Goal: Information Seeking & Learning: Check status

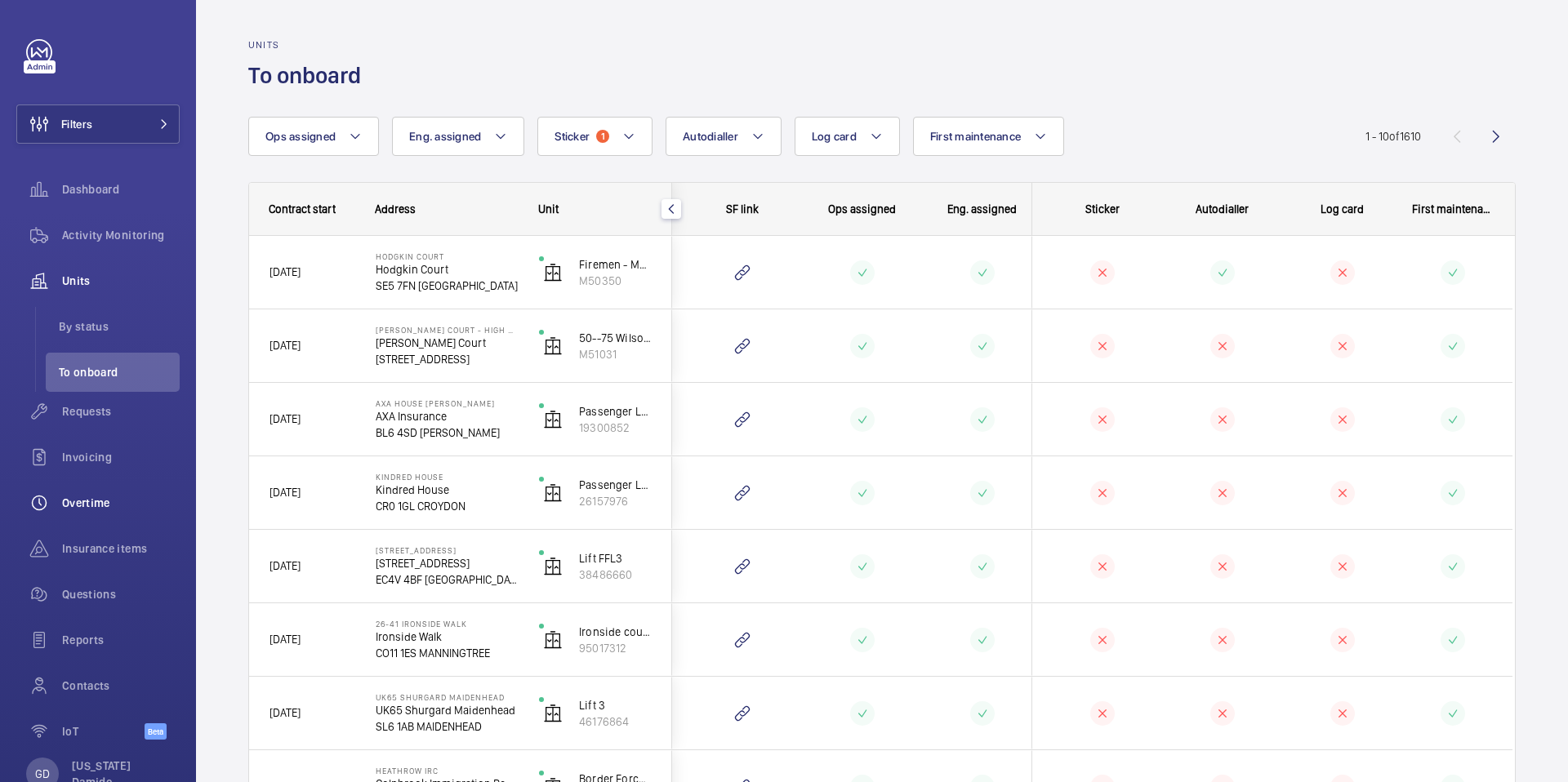
scroll to position [48, 0]
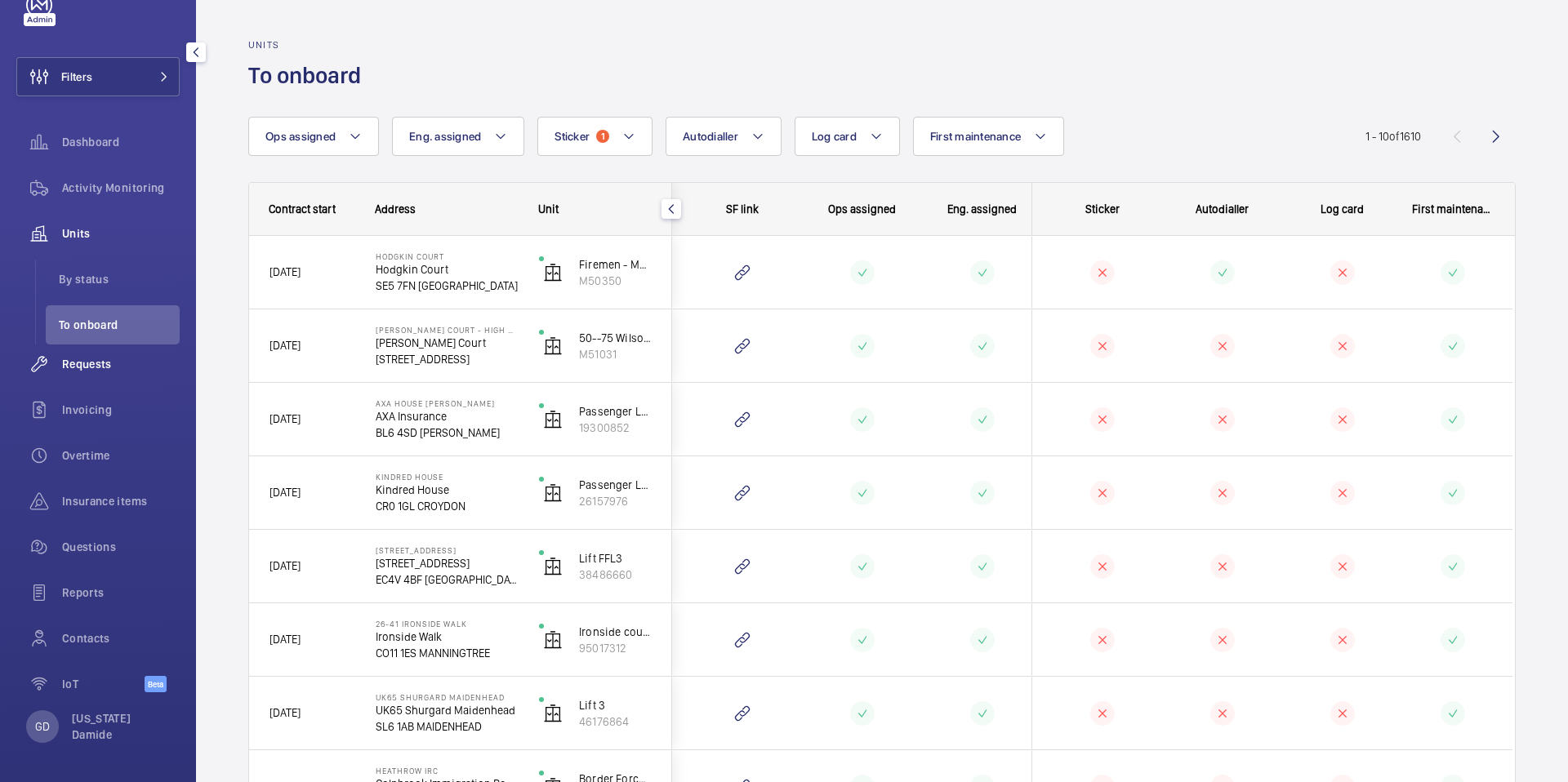
click at [87, 361] on span "Requests" at bounding box center [120, 364] width 118 height 16
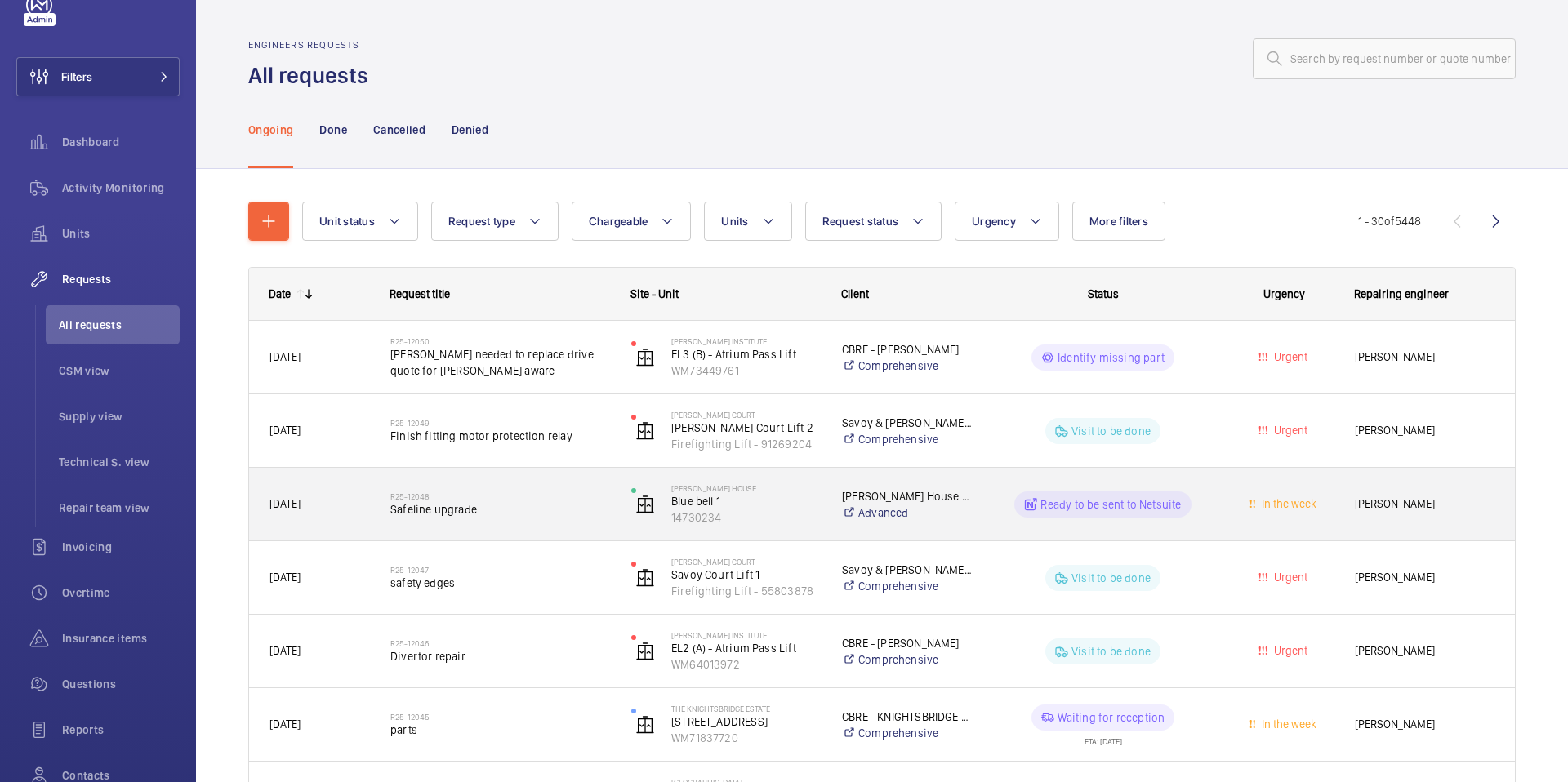
click at [417, 530] on div "R25-12048 Safeline upgrade" at bounding box center [491, 505] width 240 height 73
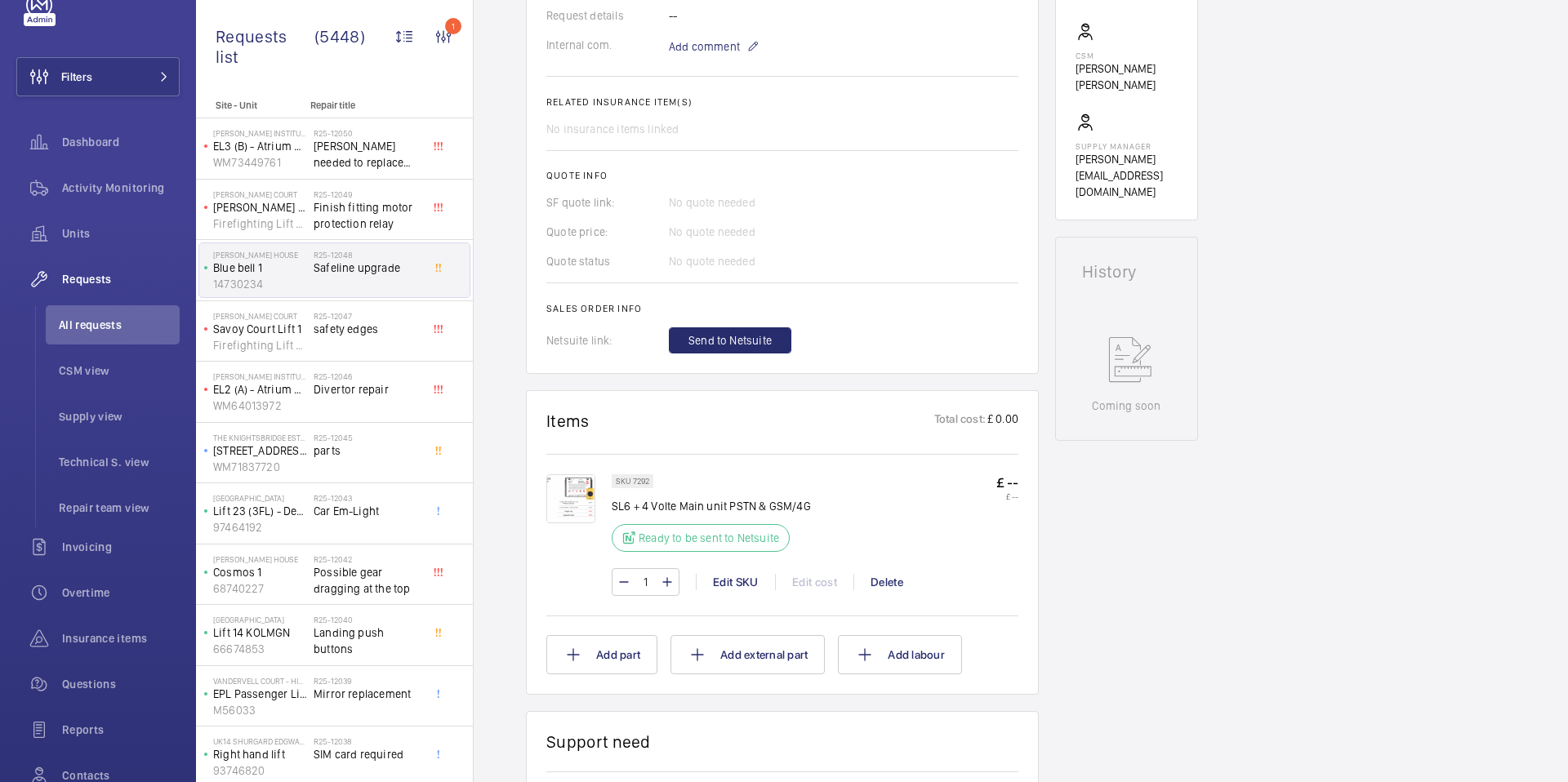
scroll to position [535, 0]
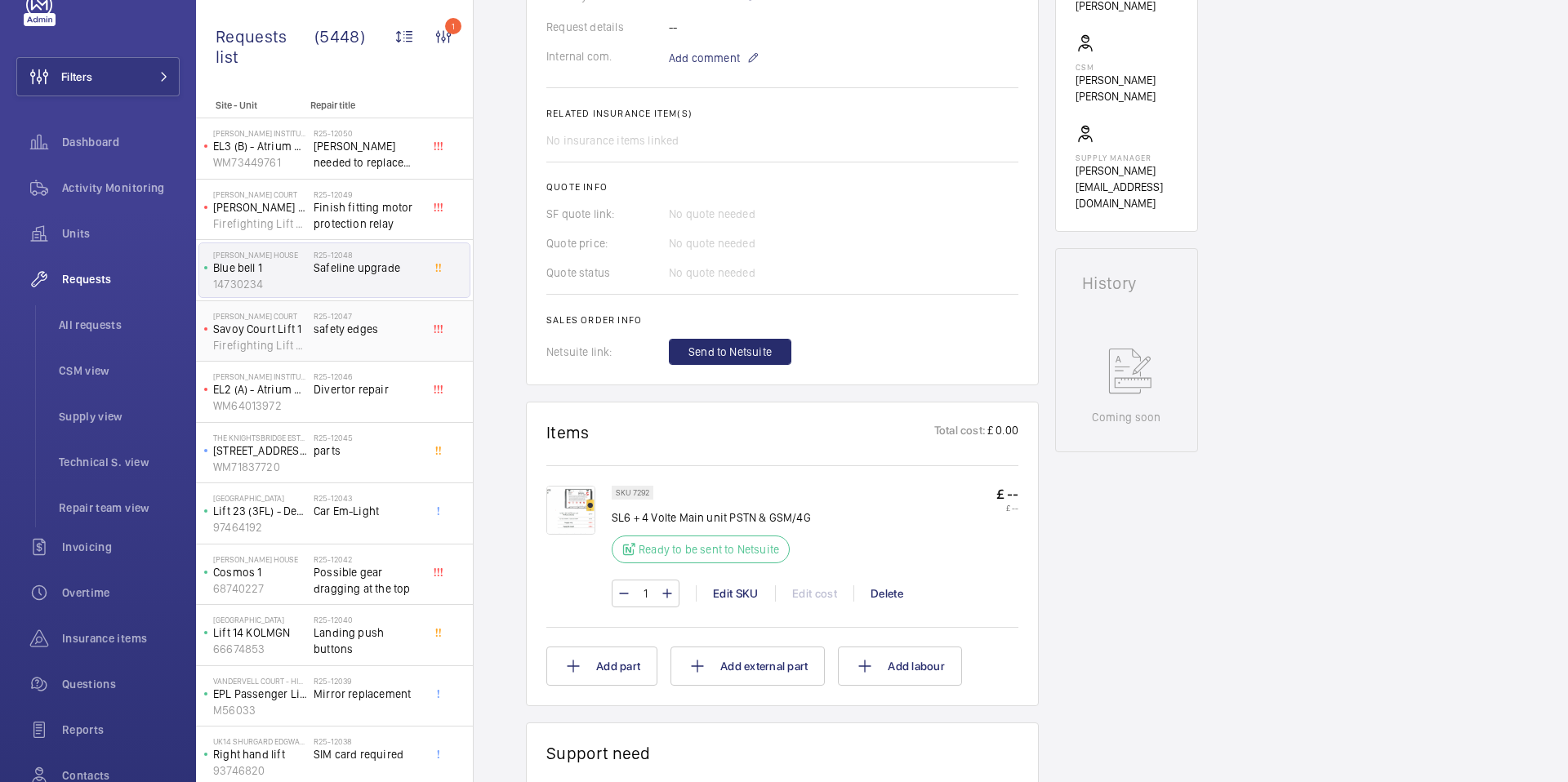
click at [317, 338] on div "R25-12047 safety edges" at bounding box center [368, 335] width 108 height 48
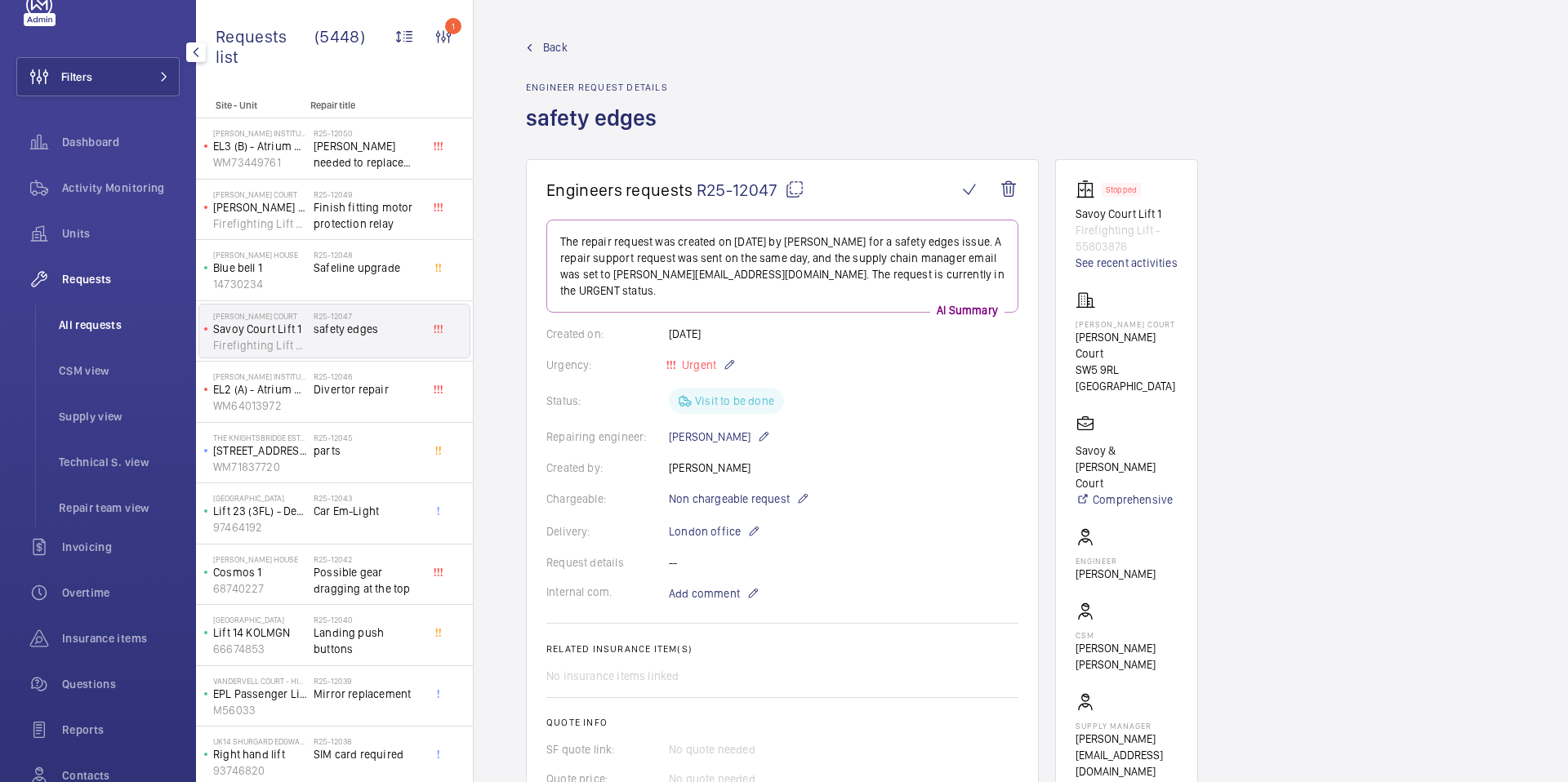
click at [67, 328] on span "All requests" at bounding box center [119, 325] width 121 height 16
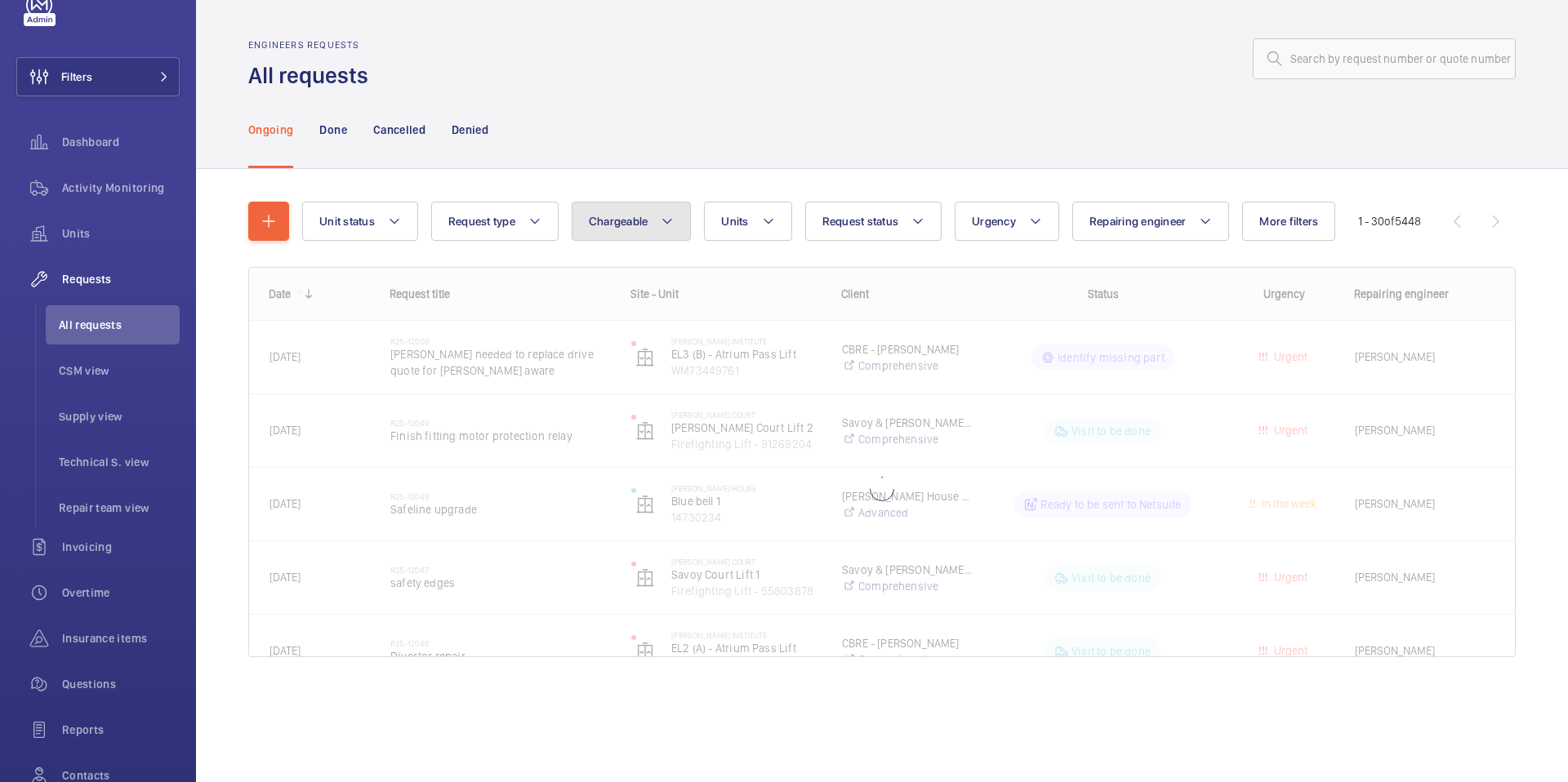
click at [601, 215] on span "Chargeable" at bounding box center [618, 221] width 59 height 13
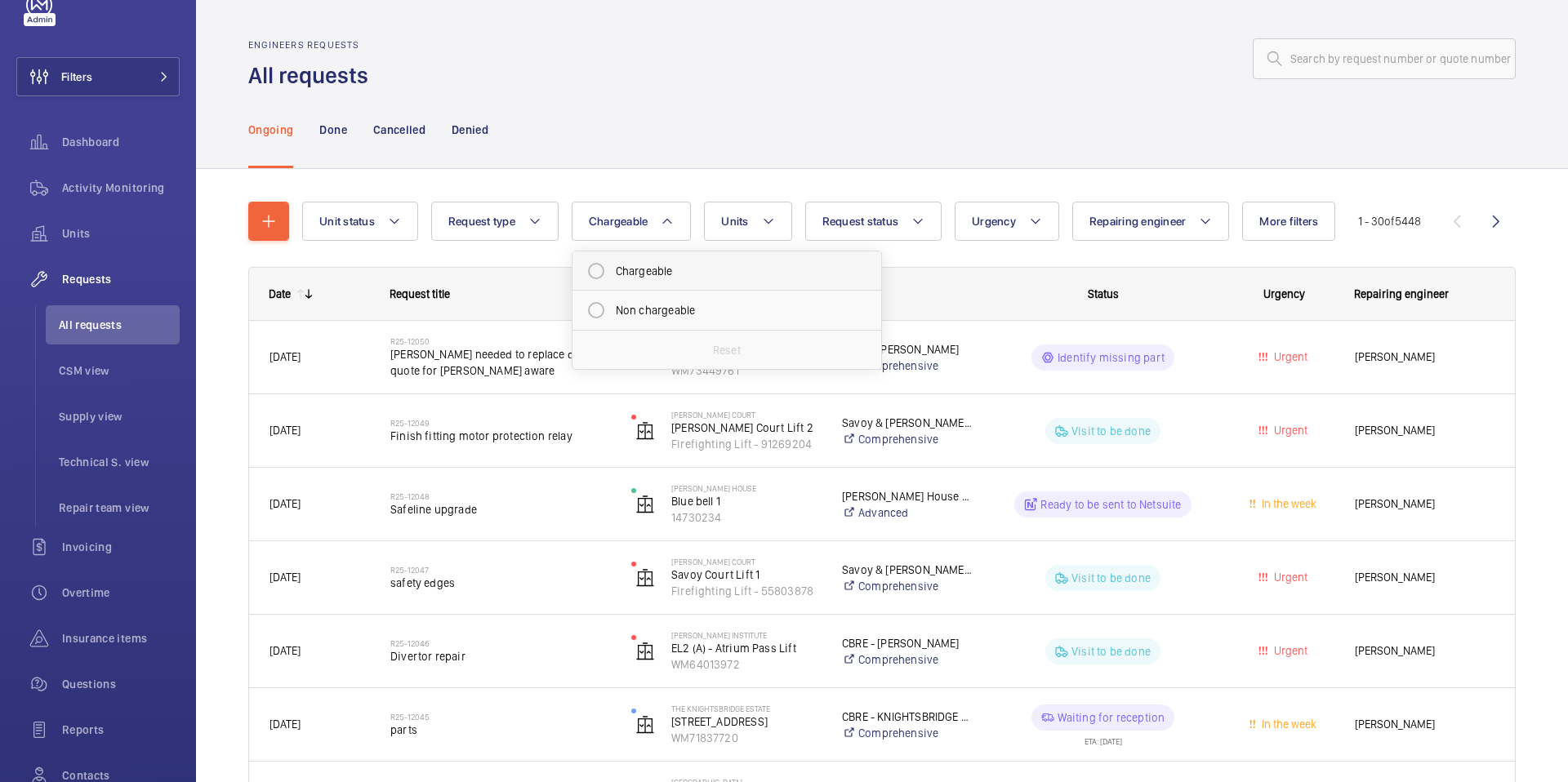
click at [603, 277] on mat-radio-button "Chargeable" at bounding box center [727, 270] width 294 height 33
radio input "true"
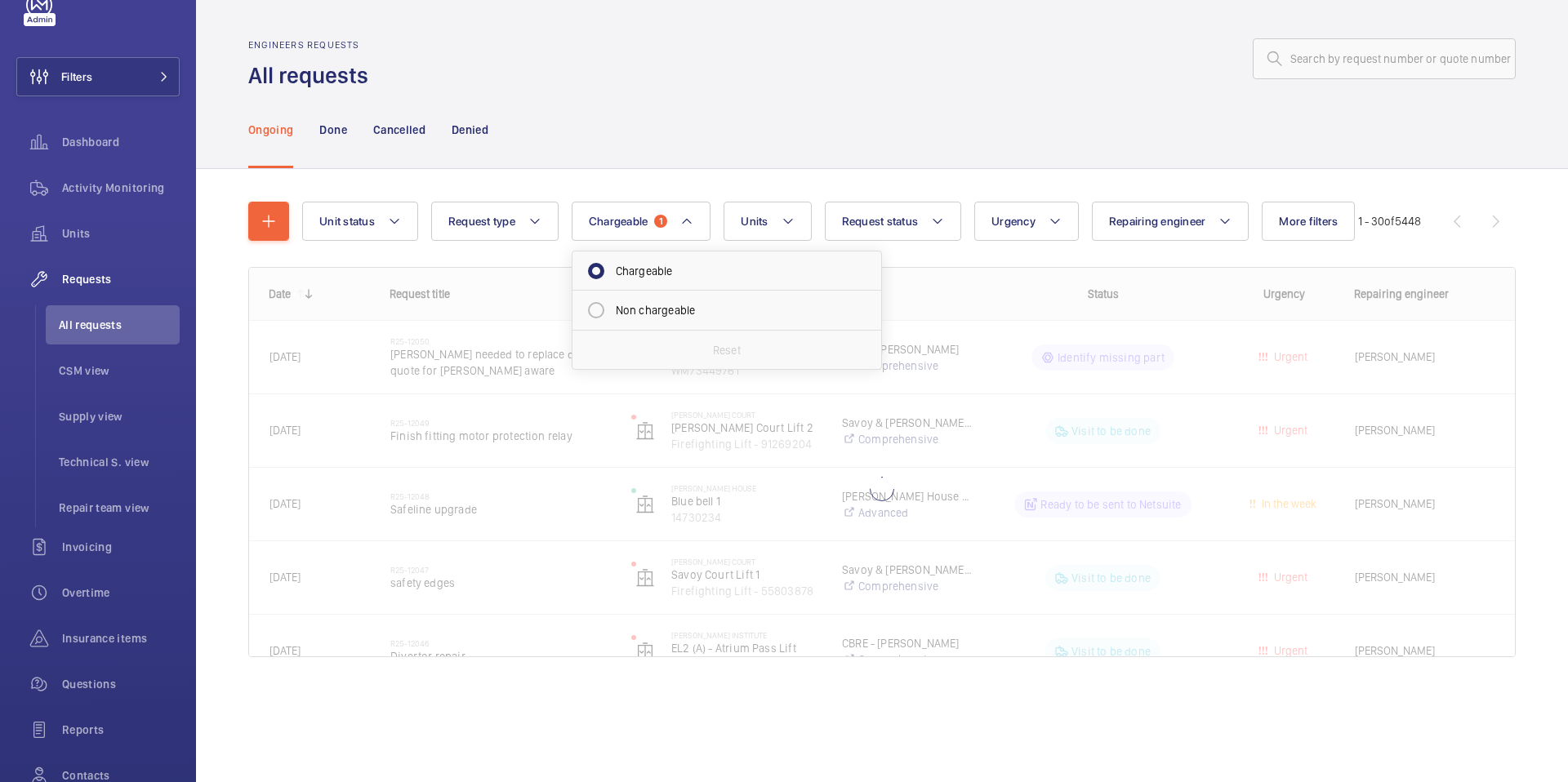
click at [819, 178] on div "Unit status Request type Chargeable 1 Chargeable Non chargeable Reset Units Req…" at bounding box center [882, 437] width 1267 height 521
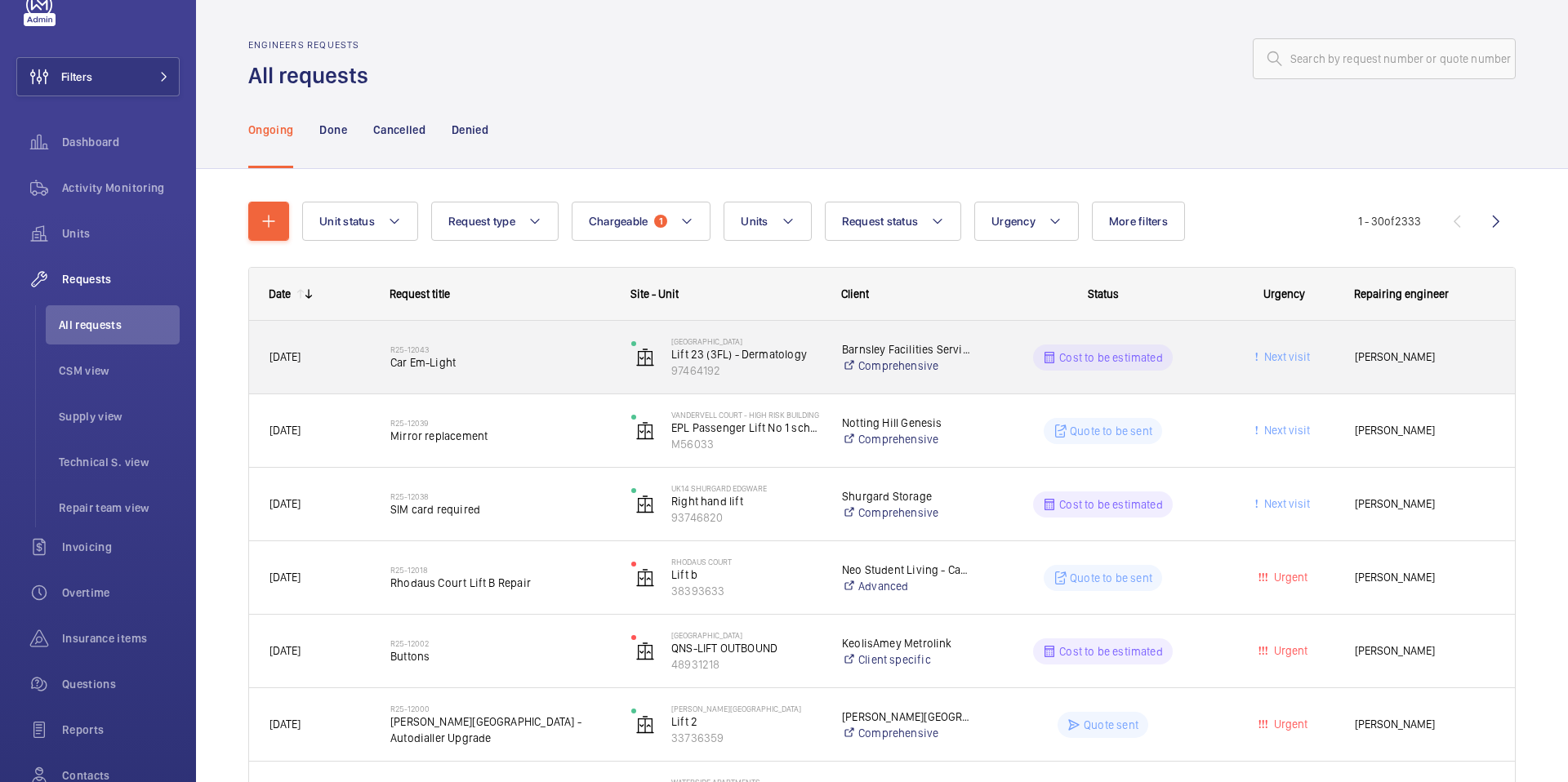
click at [485, 371] on div "R25-12043 Car Em-Light" at bounding box center [500, 358] width 220 height 48
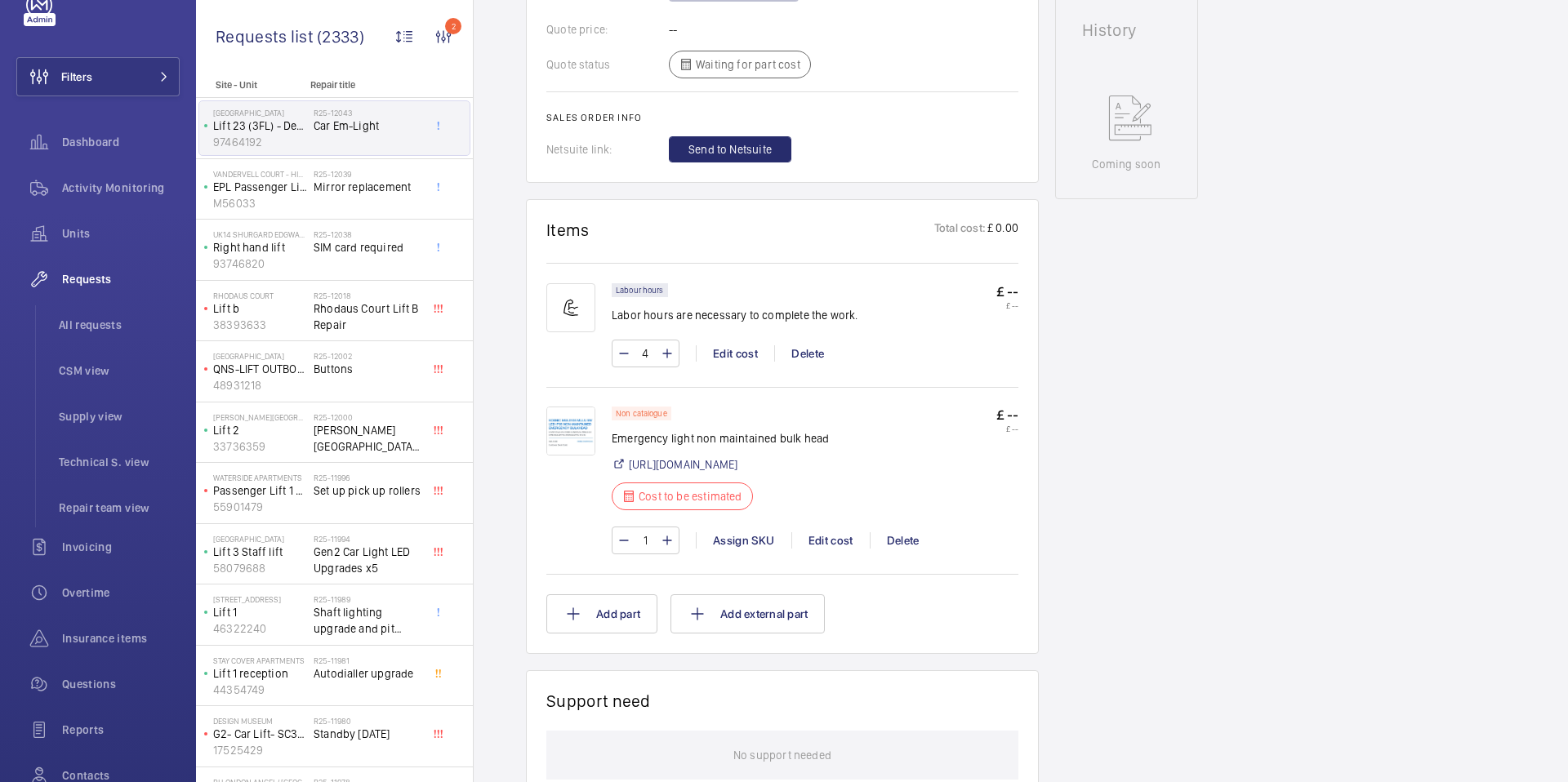
scroll to position [835, 0]
